Goal: Information Seeking & Learning: Learn about a topic

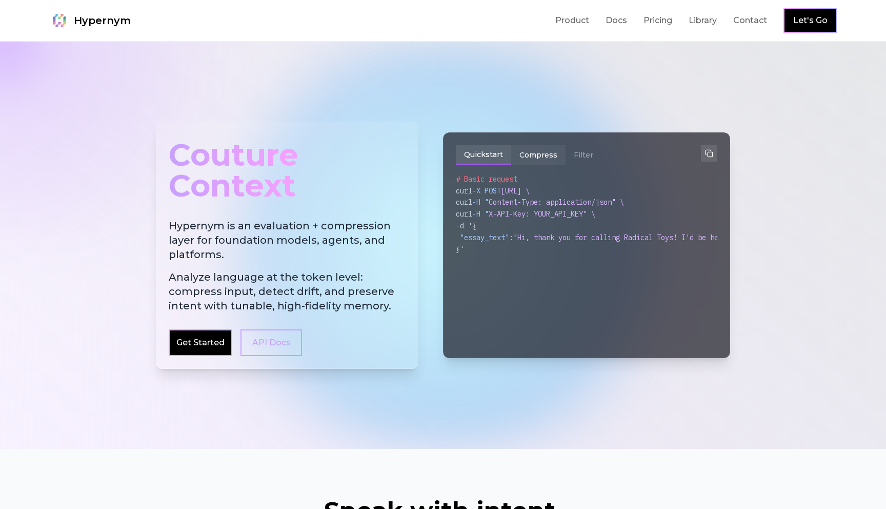
click at [531, 152] on button "Compress" at bounding box center [538, 154] width 54 height 19
click at [502, 156] on button "Quickstart" at bounding box center [483, 154] width 55 height 19
click at [549, 156] on button "Compress" at bounding box center [538, 154] width 54 height 19
click at [581, 156] on button "Filter" at bounding box center [584, 154] width 36 height 19
click at [545, 159] on button "Compress" at bounding box center [538, 154] width 54 height 19
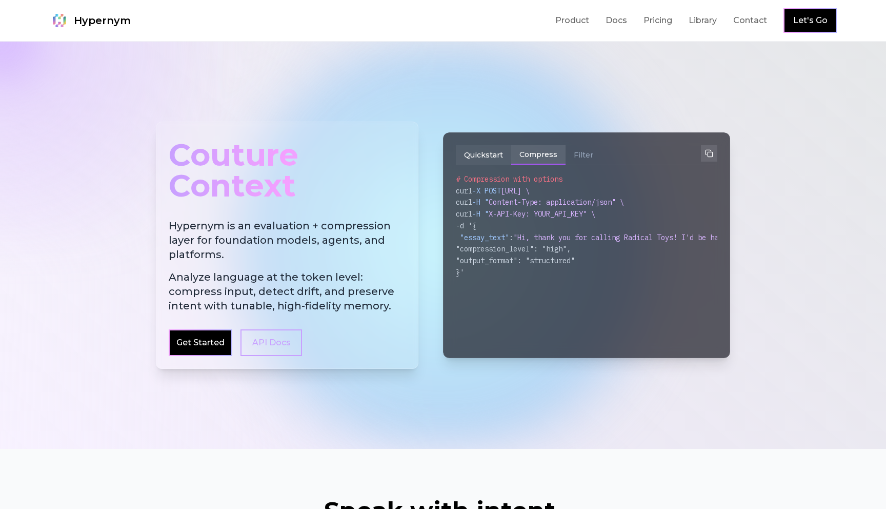
click at [504, 155] on button "Quickstart" at bounding box center [483, 154] width 55 height 19
click at [586, 24] on link "Product" at bounding box center [573, 20] width 34 height 12
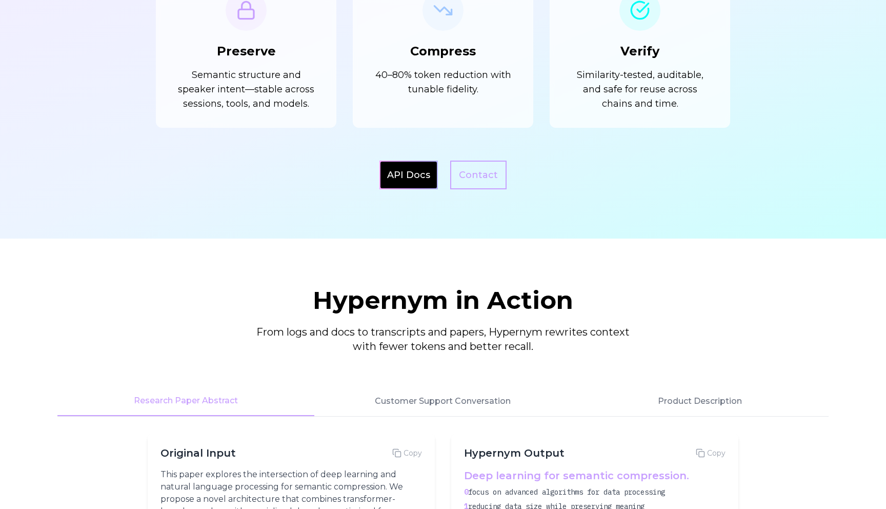
scroll to position [1065, 0]
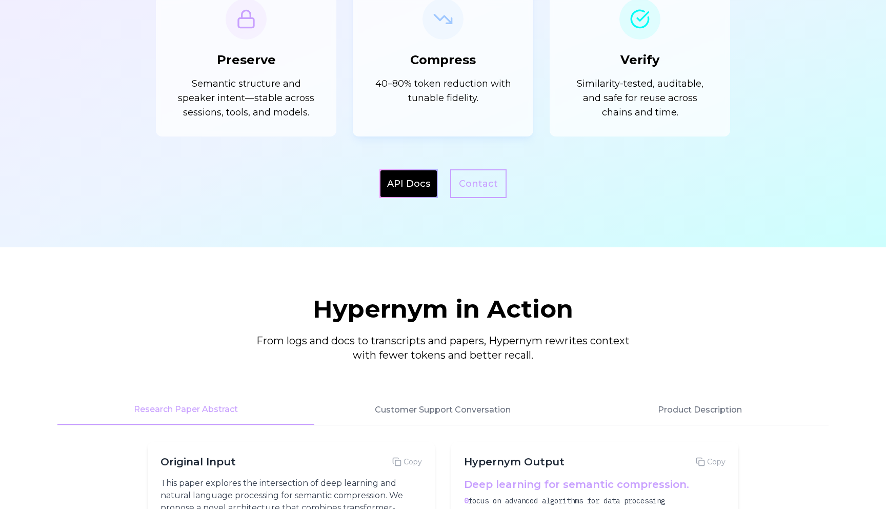
click at [440, 92] on p "40–80% token reduction with tunable fidelity." at bounding box center [443, 90] width 147 height 29
click at [446, 87] on p "40–80% token reduction with tunable fidelity." at bounding box center [443, 90] width 147 height 29
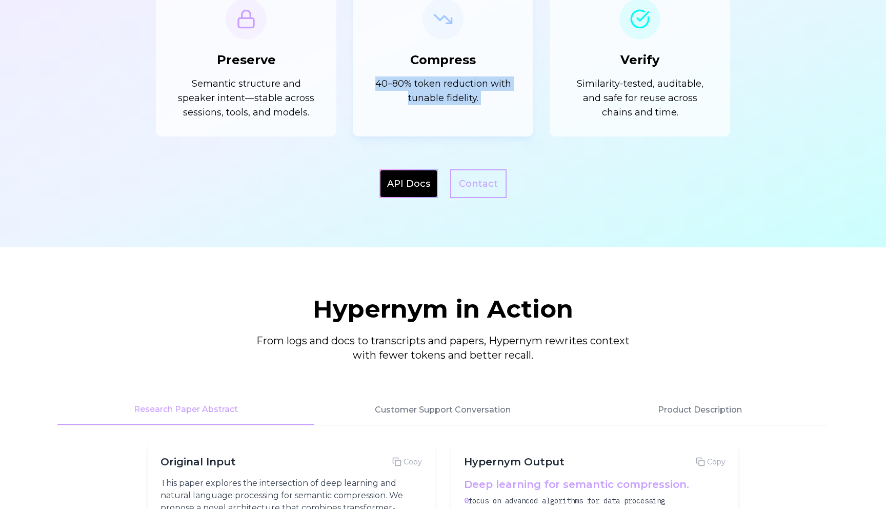
click at [446, 87] on p "40–80% token reduction with tunable fidelity." at bounding box center [443, 90] width 147 height 29
click at [446, 108] on div "Compress 40–80% token reduction with tunable fidelity." at bounding box center [443, 59] width 181 height 155
click at [448, 95] on p "40–80% token reduction with tunable fidelity." at bounding box center [443, 90] width 147 height 29
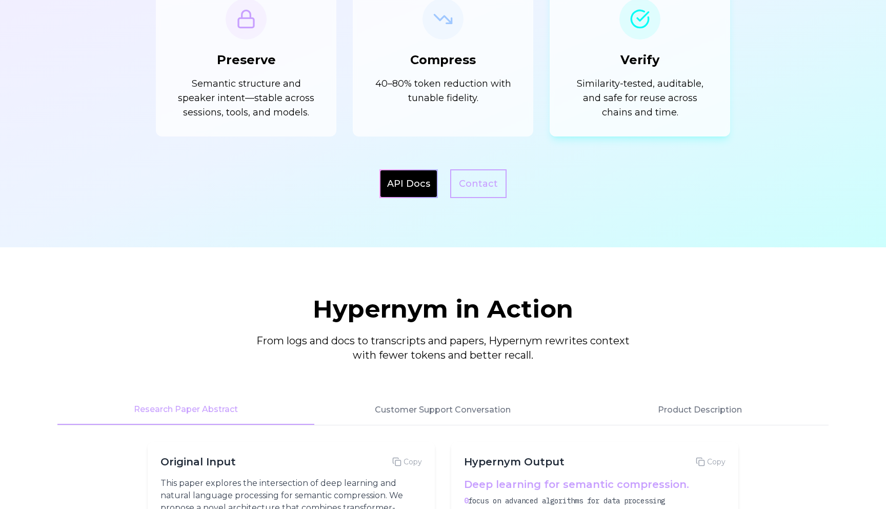
click at [606, 95] on p "Similarity-tested, auditable, and safe for reuse across chains and time." at bounding box center [640, 97] width 147 height 43
click at [472, 88] on p "40–80% token reduction with tunable fidelity." at bounding box center [443, 90] width 147 height 29
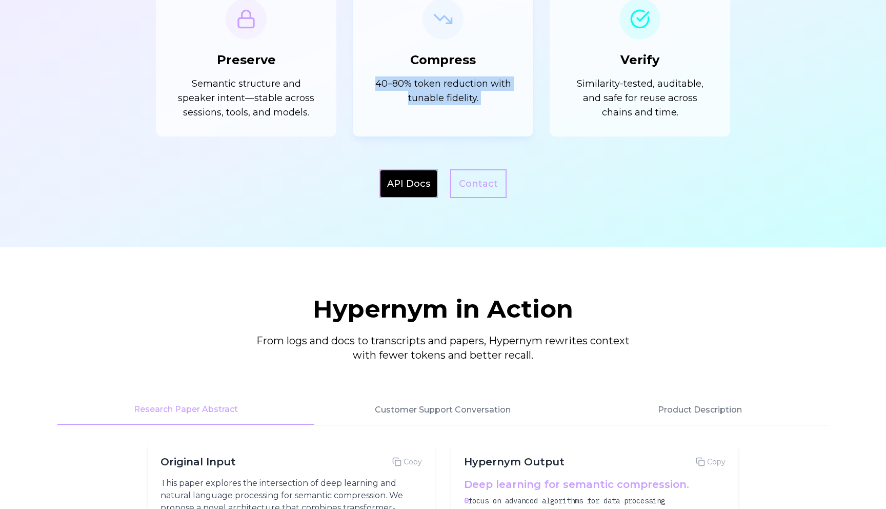
click at [472, 88] on p "40–80% token reduction with tunable fidelity." at bounding box center [443, 90] width 147 height 29
click at [467, 101] on p "40–80% token reduction with tunable fidelity." at bounding box center [443, 90] width 147 height 29
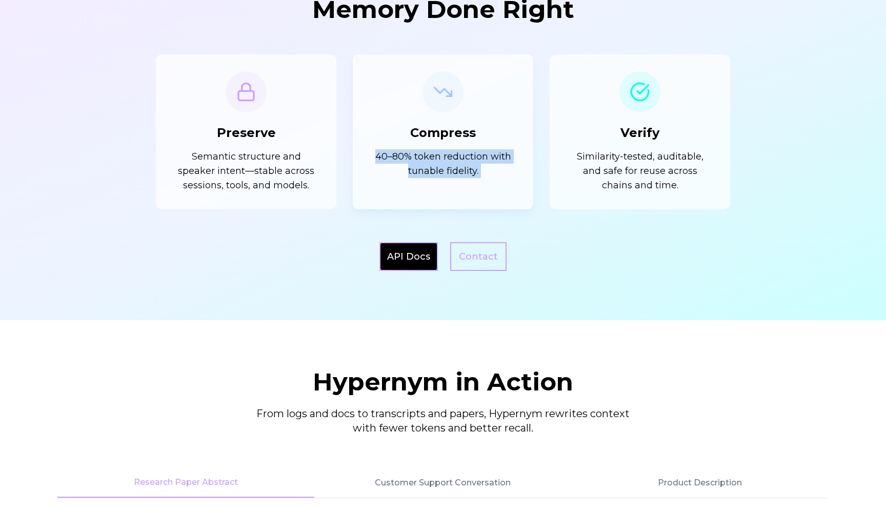
scroll to position [987, 0]
